Goal: Information Seeking & Learning: Understand process/instructions

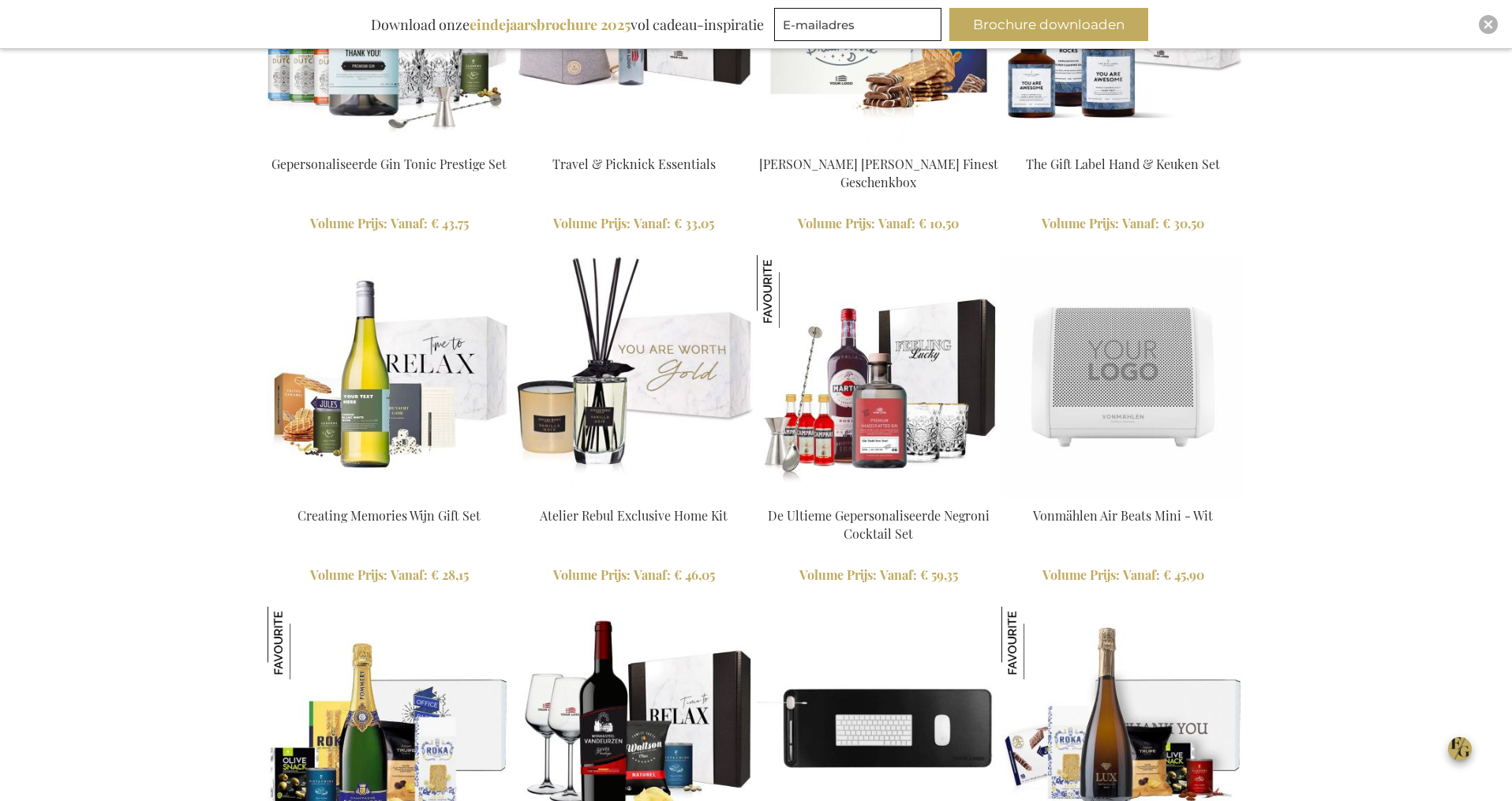
scroll to position [2062, 0]
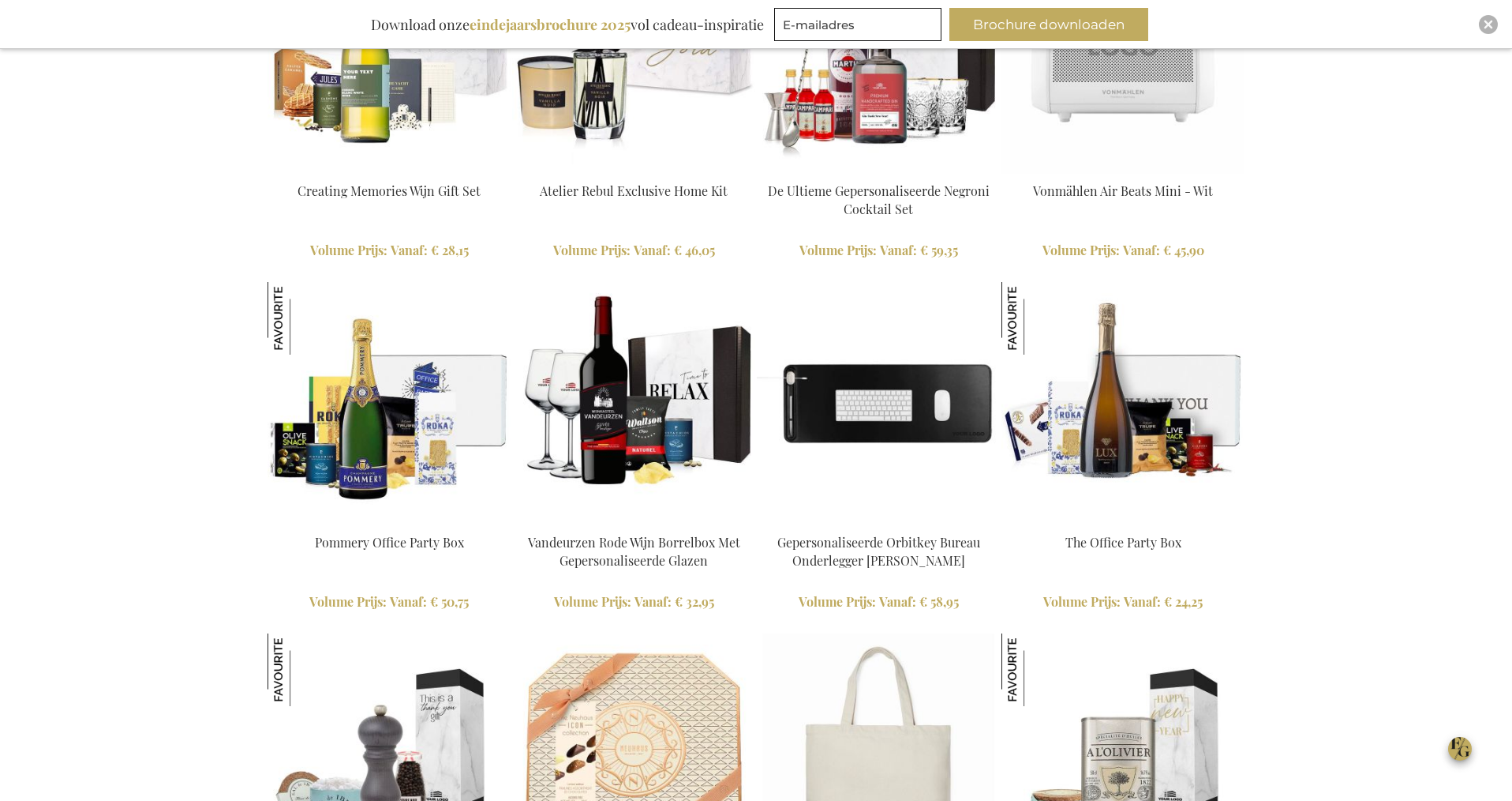
type input "administrator"
click at [380, 121] on img at bounding box center [389, 52] width 243 height 243
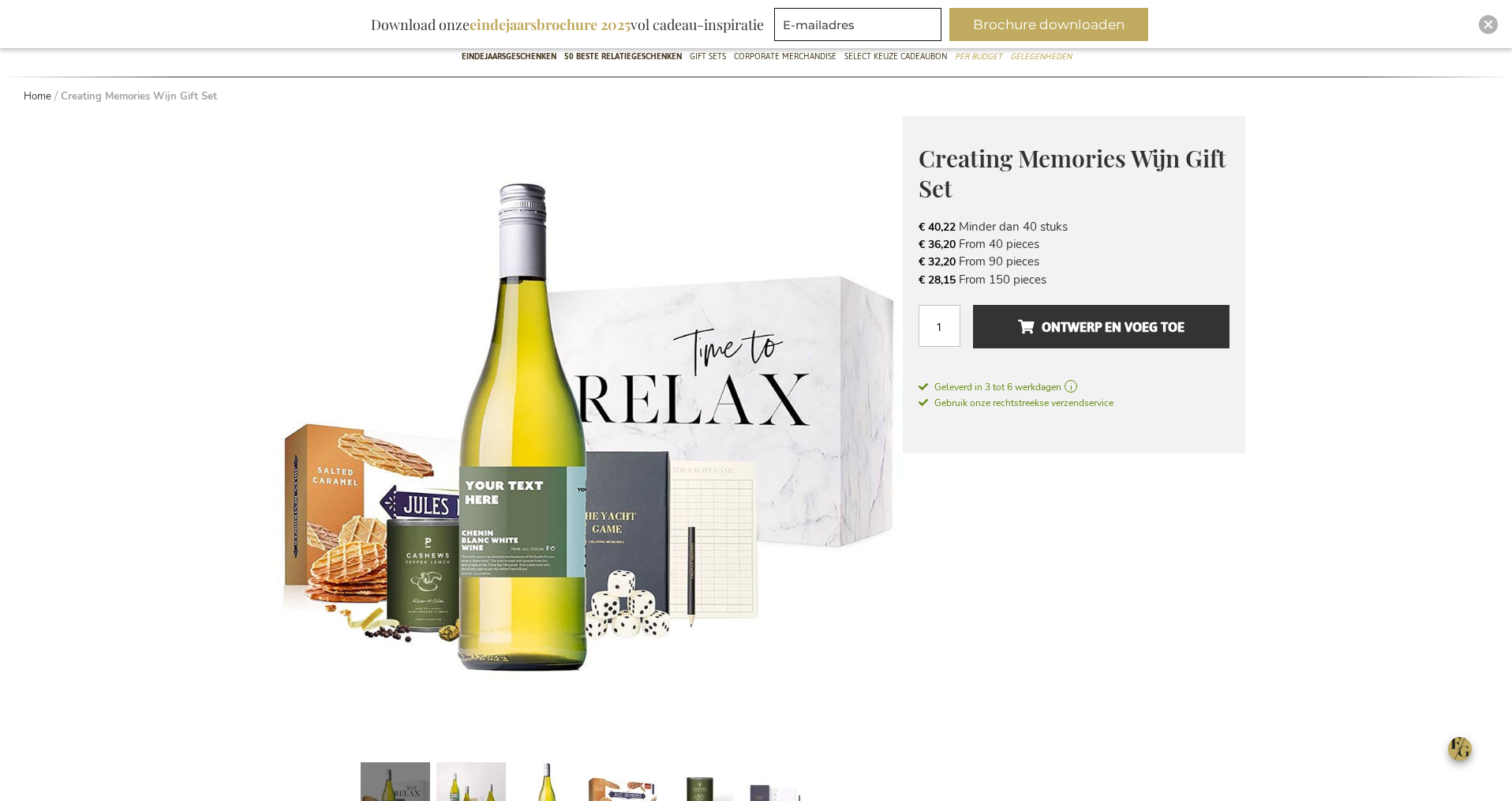
scroll to position [325, 0]
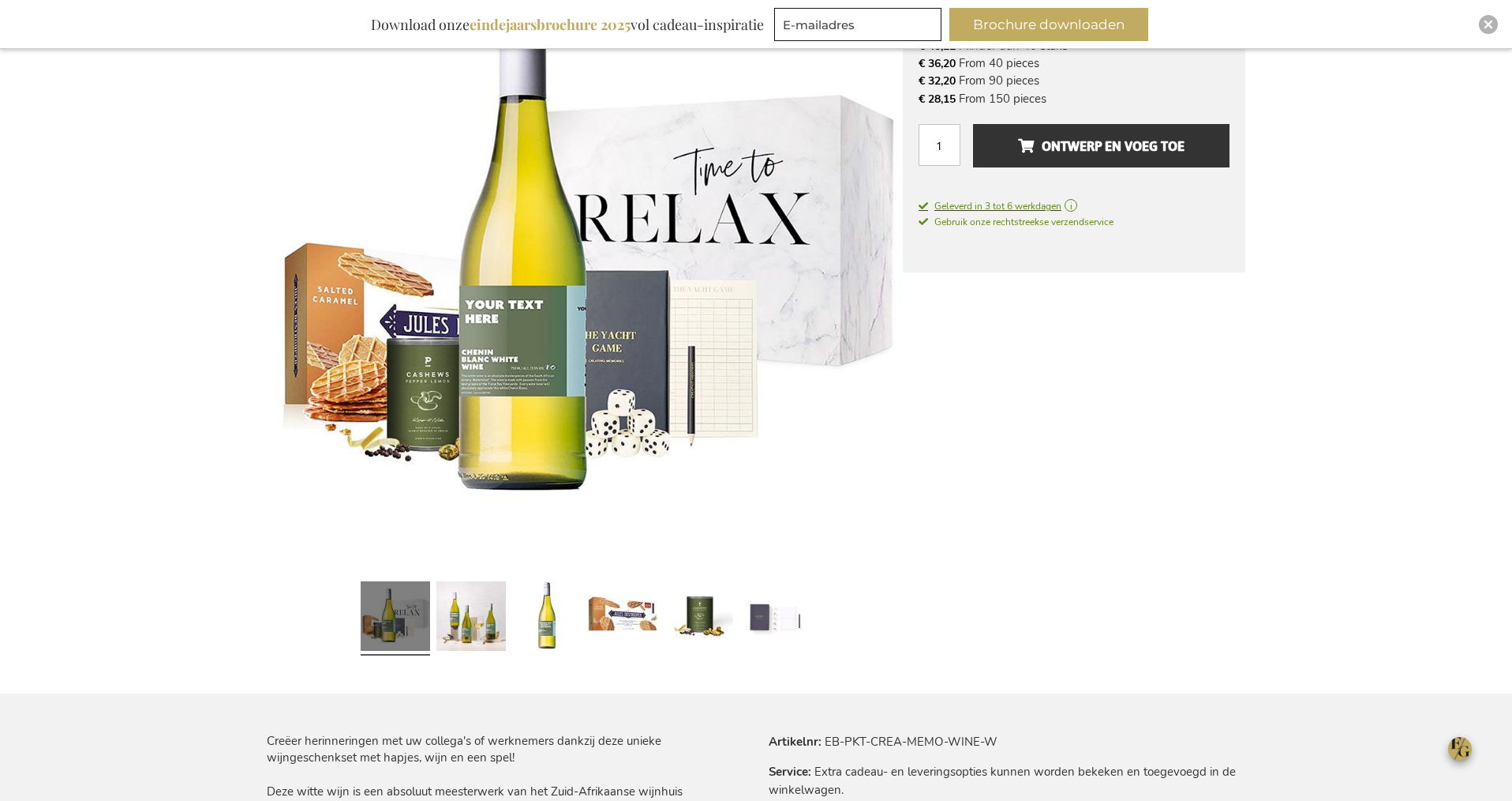
type input "administrator"
click at [971, 204] on span "Geleverd in 3 tot 6 werkdagen" at bounding box center [1074, 206] width 311 height 15
click at [970, 205] on span "Geleverd in 3 tot 6 werkdagen" at bounding box center [1074, 206] width 311 height 15
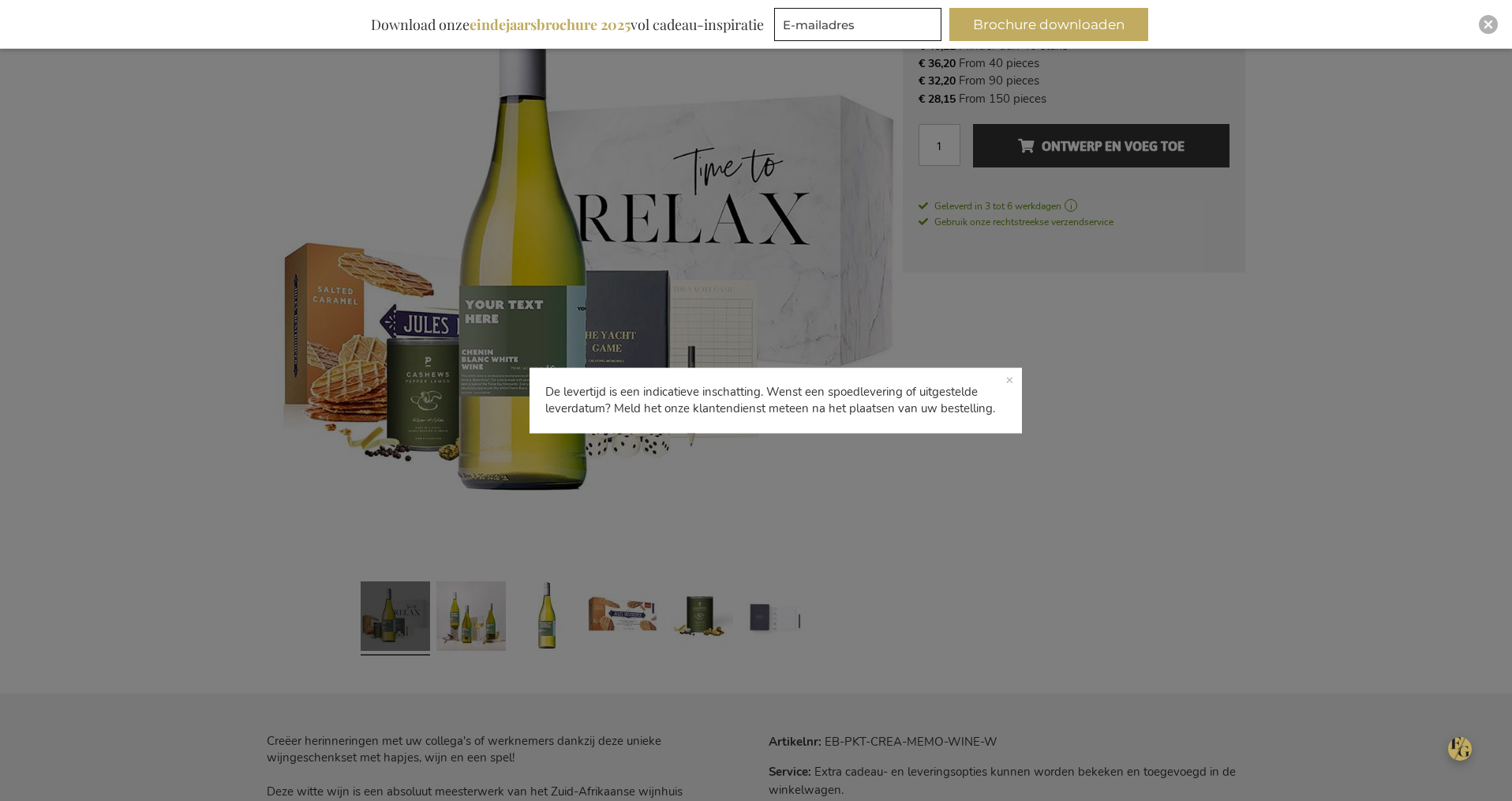
click at [1011, 382] on p "De levertijd is een indicatieve inschatting. Wenst een spoedlevering of uitgest…" at bounding box center [776, 401] width 494 height 66
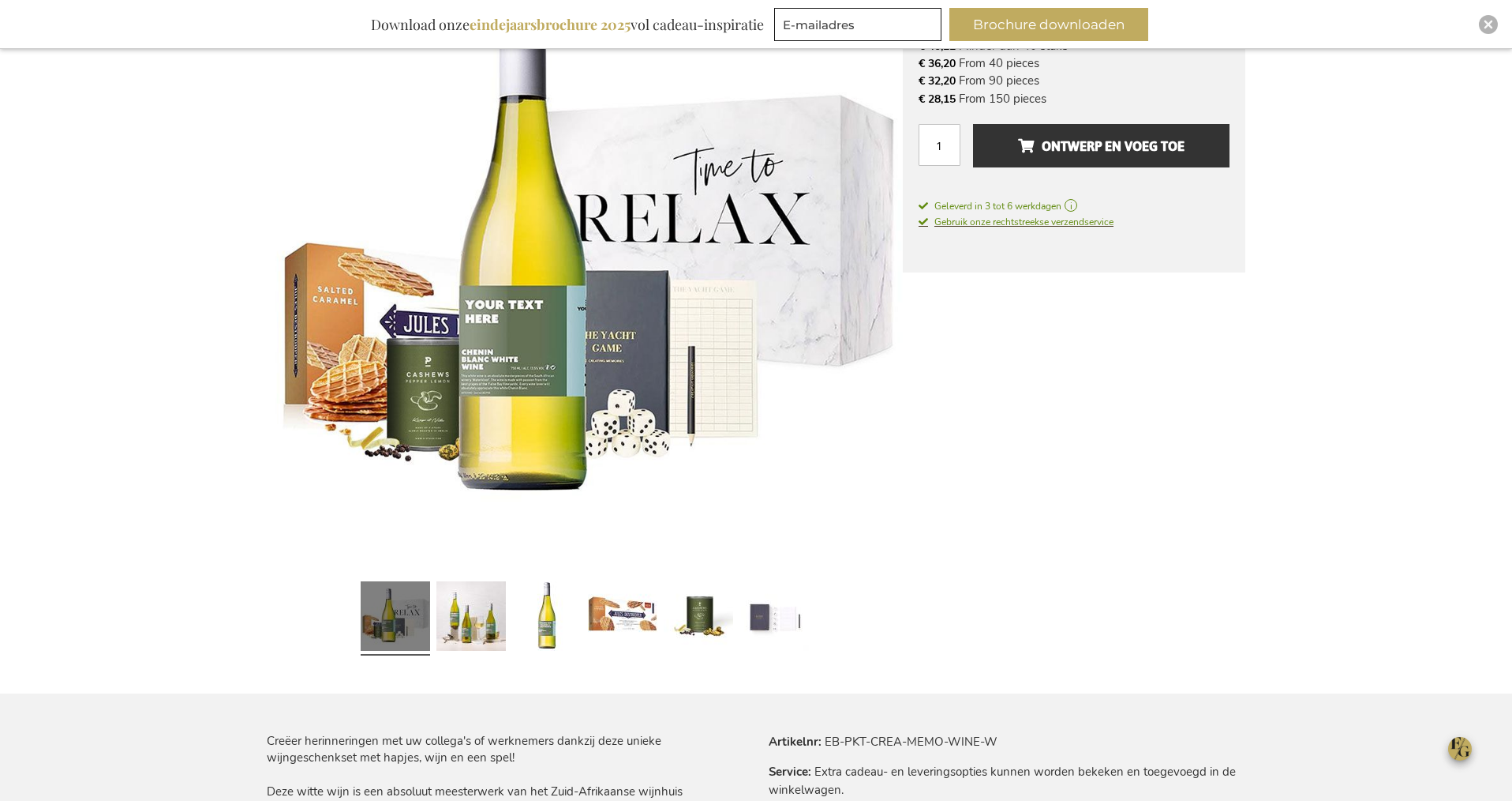
click at [973, 221] on span "Gebruik onze rechtstreekse verzendservice" at bounding box center [1017, 222] width 195 height 13
click at [969, 225] on span "Gebruik onze rechtstreekse verzendservice" at bounding box center [1017, 222] width 195 height 13
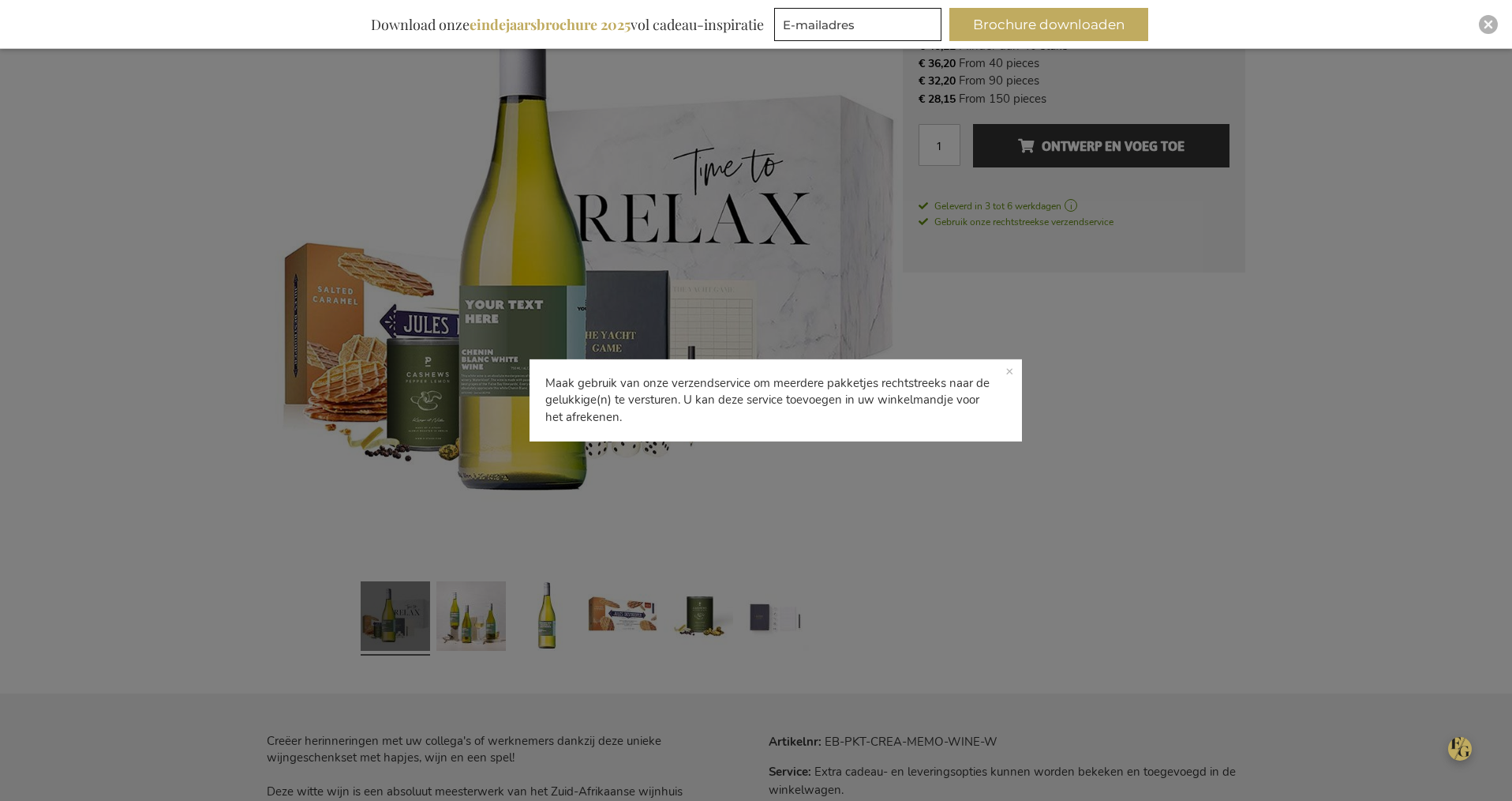
click at [1010, 370] on p "Maak gebruik van onze verzendservice om meerdere pakketjes rechtstreeks naar de…" at bounding box center [776, 400] width 494 height 82
